Goal: Transaction & Acquisition: Purchase product/service

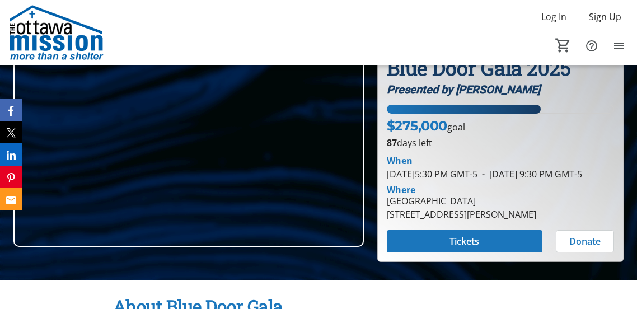
scroll to position [96, 0]
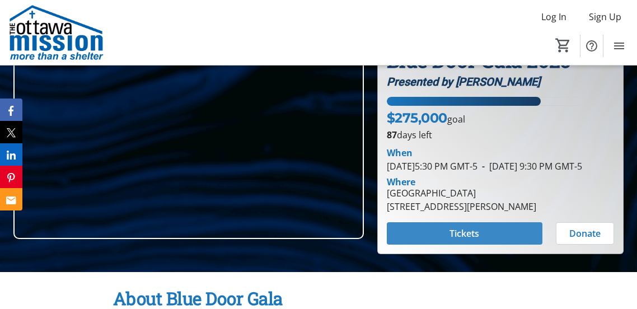
click at [458, 240] on span "Tickets" at bounding box center [464, 233] width 30 height 13
